Goal: Navigation & Orientation: Find specific page/section

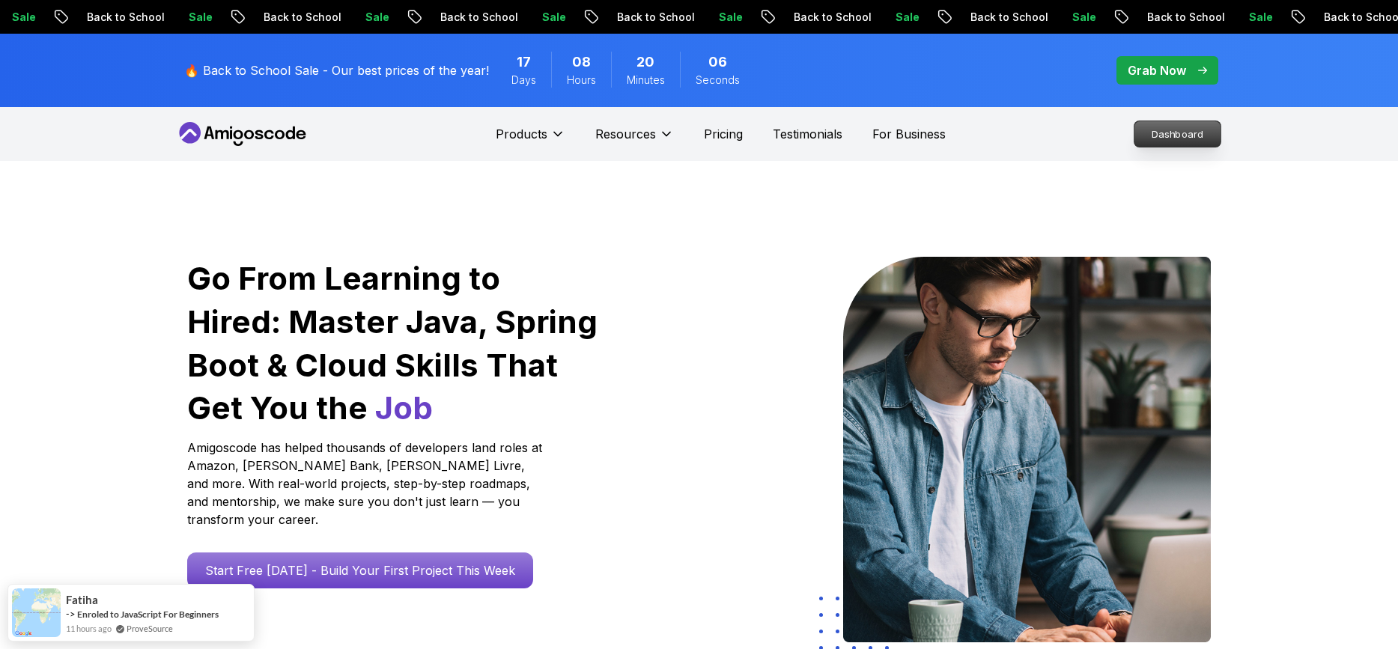
click at [1154, 130] on p "Dashboard" at bounding box center [1178, 133] width 86 height 25
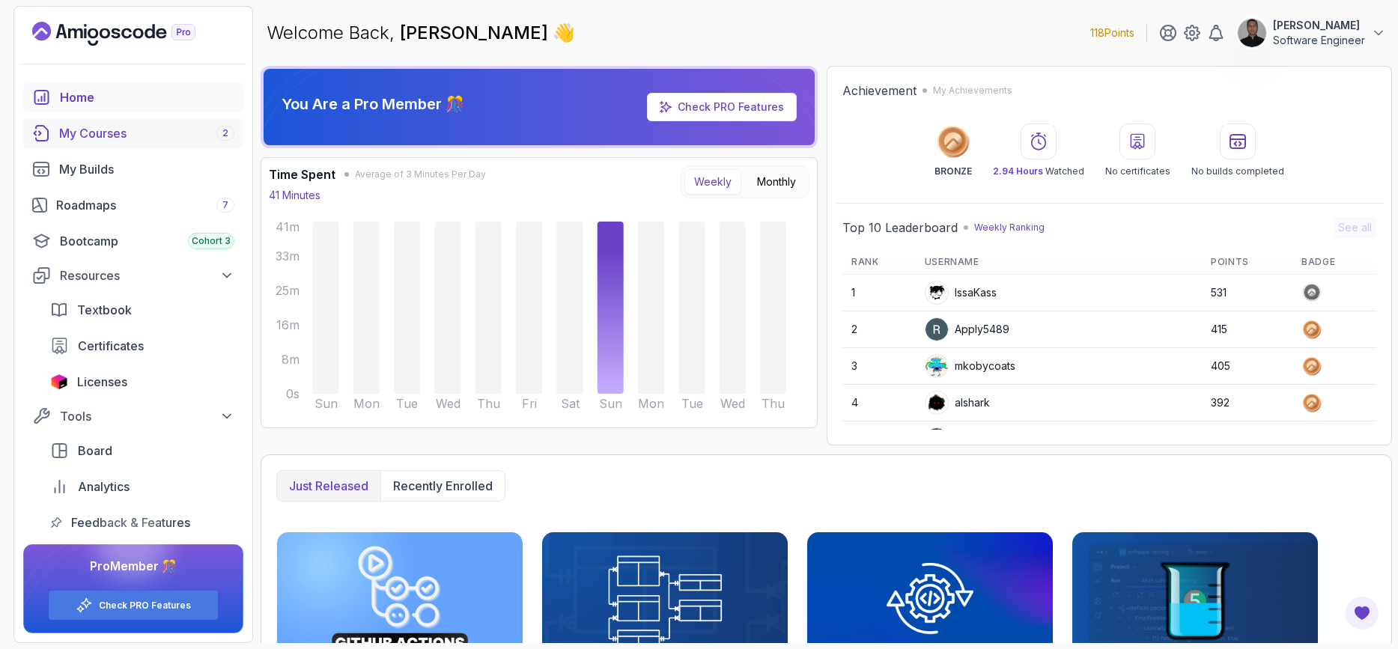
click at [83, 130] on div "My Courses 2" at bounding box center [146, 133] width 175 height 18
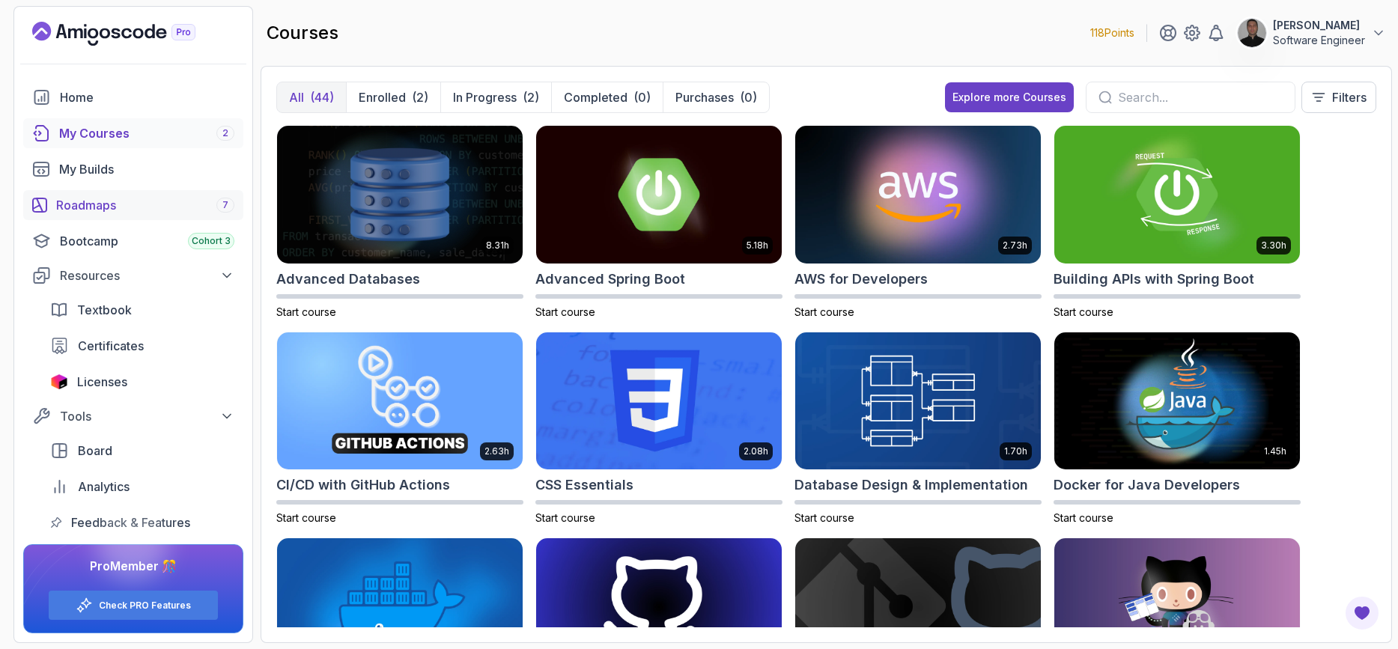
click at [120, 209] on div "Roadmaps 7" at bounding box center [145, 205] width 178 height 18
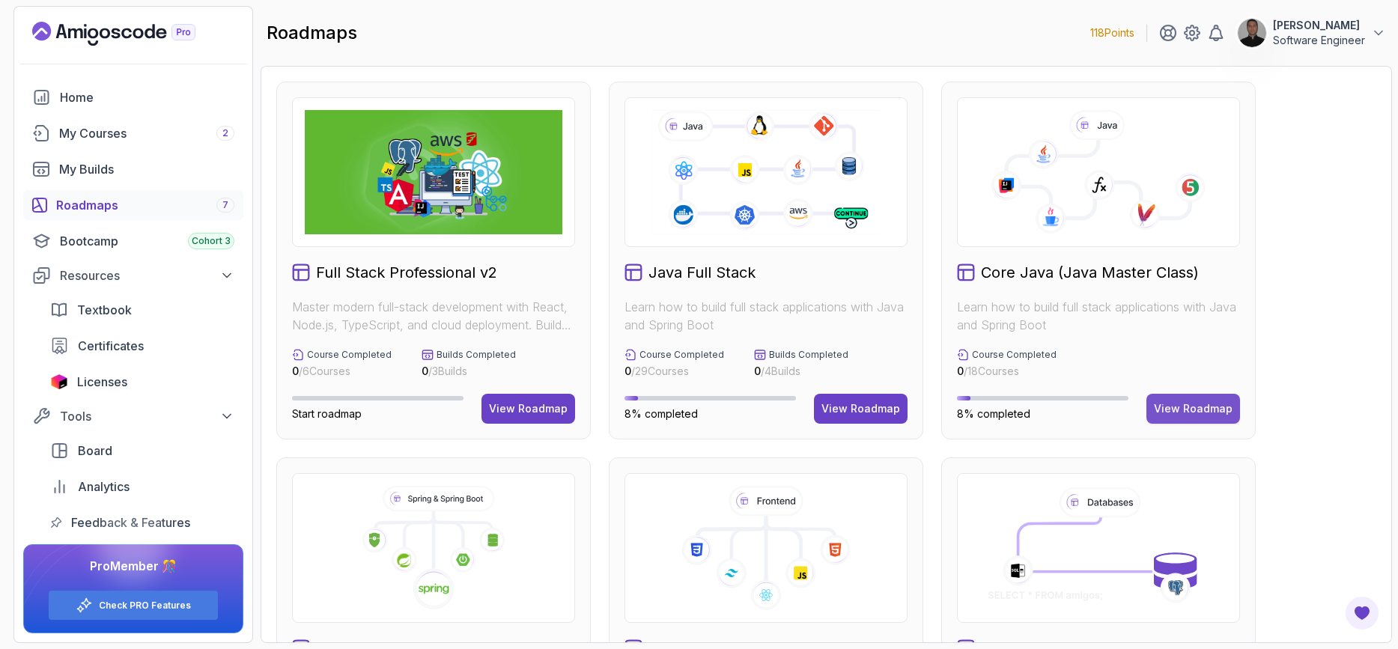
click at [1189, 408] on div "View Roadmap" at bounding box center [1193, 408] width 79 height 15
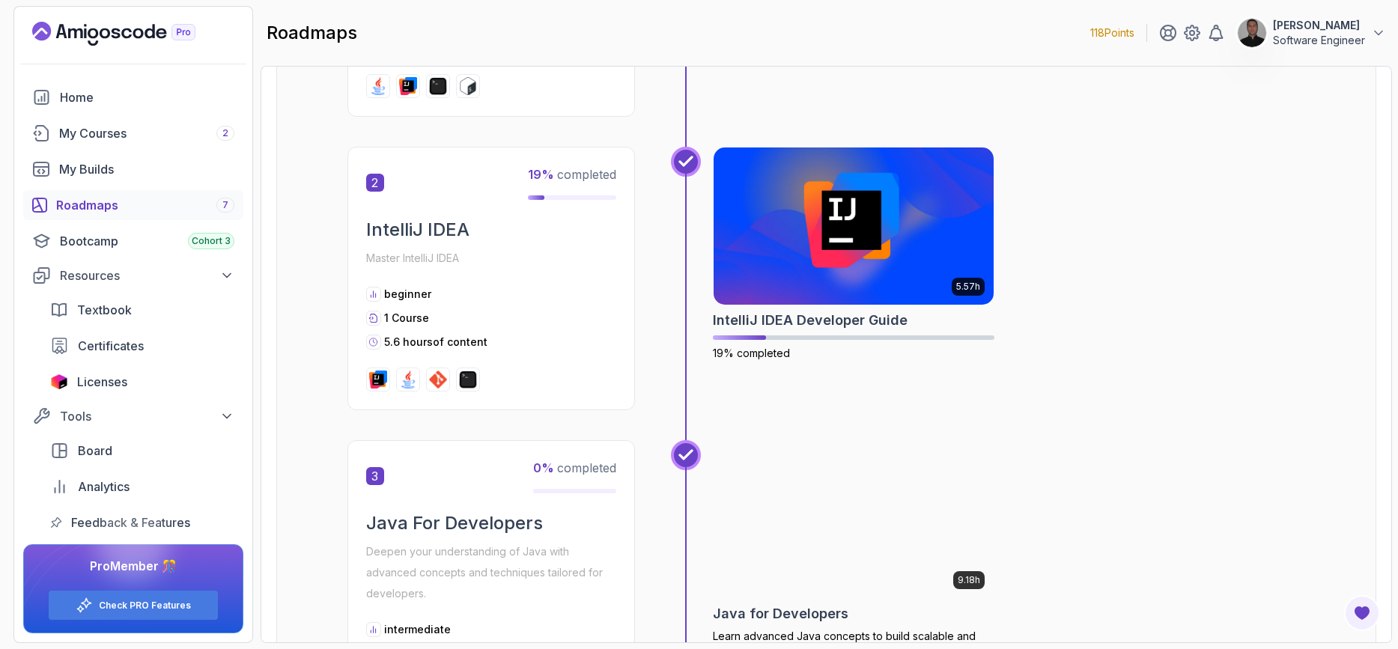
scroll to position [539, 0]
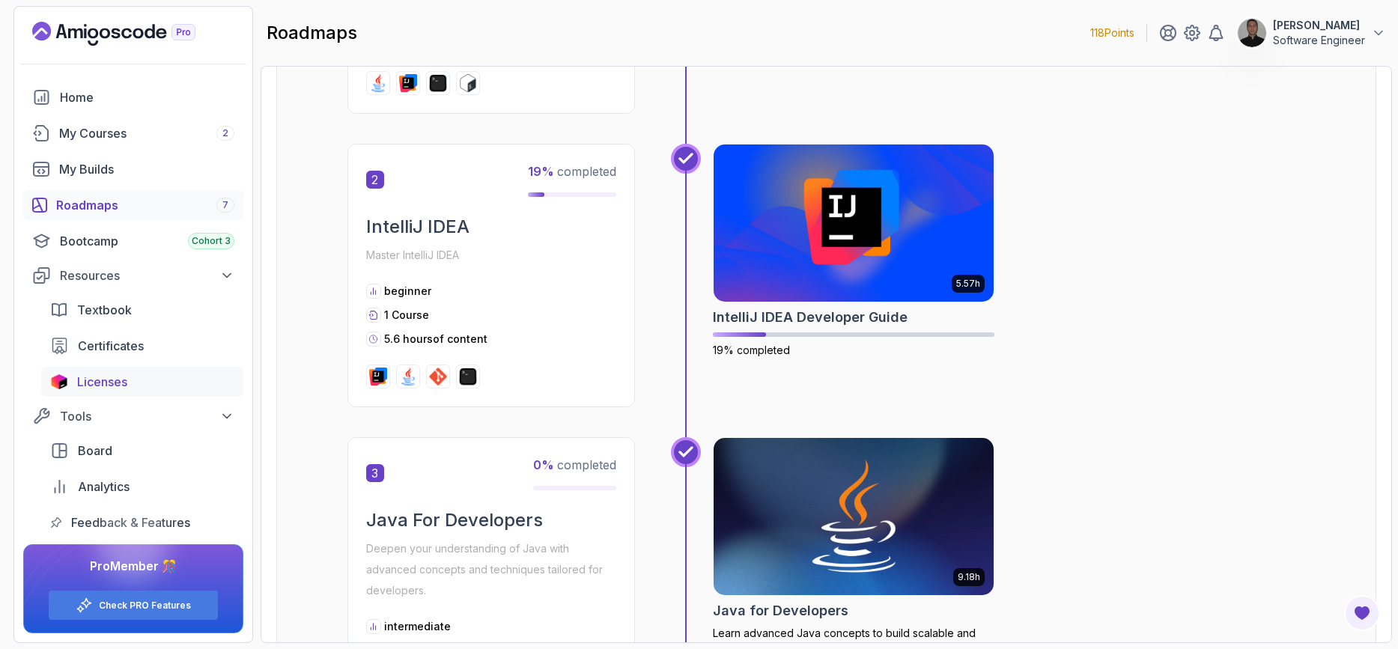
click at [122, 386] on span "Licenses" at bounding box center [102, 382] width 50 height 18
